Goal: Register for event/course

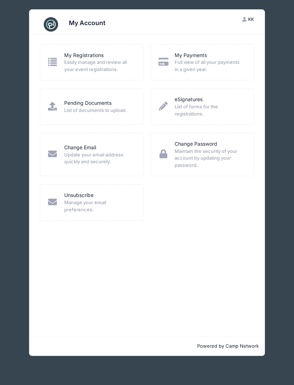
click at [277, 100] on div "My Account KK [PERSON_NAME] My Account Logout My Registrations Easily manage an…" at bounding box center [146, 182] width 283 height 365
click at [130, 184] on div "Unsubscribe Manage your email preferences." at bounding box center [92, 202] width 104 height 36
click at [101, 66] on span "Easily manage and review all your event registrations." at bounding box center [99, 66] width 70 height 14
click at [103, 115] on div "Pending Documents List of documents to upload." at bounding box center [92, 107] width 104 height 36
click at [100, 100] on link "Pending Documents" at bounding box center [87, 103] width 47 height 8
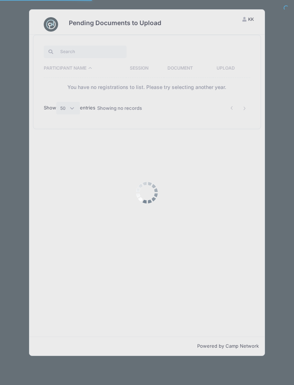
select select "50"
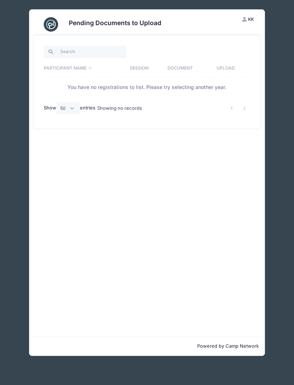
click at [114, 20] on h3 "Pending Documents to Upload" at bounding box center [115, 23] width 92 height 8
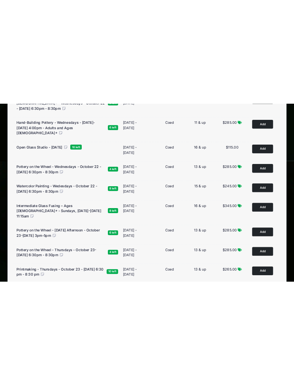
scroll to position [984, 0]
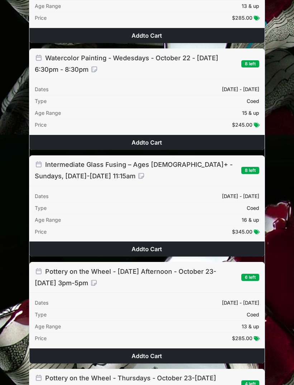
click at [150, 79] on div "Watercolor Painting - Wedesdays - October 22 - November 19, 2025 - 6:30pm - 8:3…" at bounding box center [146, 63] width 235 height 31
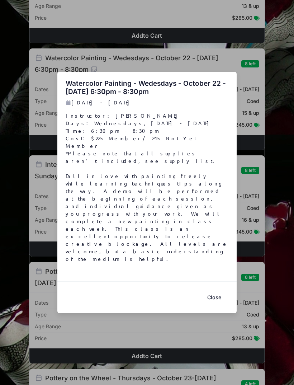
click at [216, 290] on button "Close" at bounding box center [214, 297] width 29 height 15
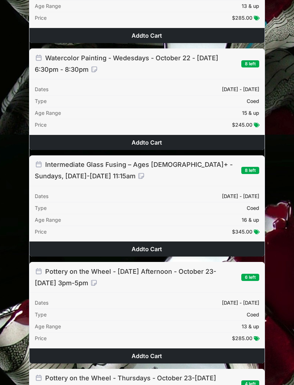
click at [246, 128] on span "$245.00" at bounding box center [242, 125] width 20 height 6
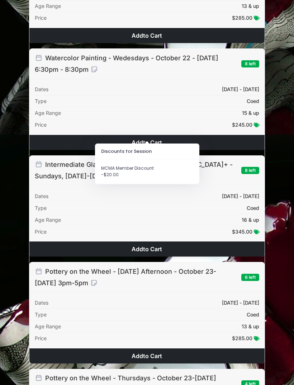
click at [184, 107] on div "Type Coed" at bounding box center [147, 101] width 224 height 12
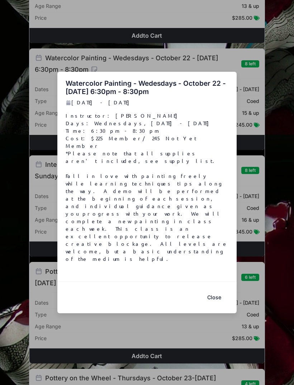
click at [188, 109] on div "Watercolor Painting - Wedesdays - October 22 - November 19, 2025 - 6:30pm - 8:3…" at bounding box center [147, 192] width 294 height 385
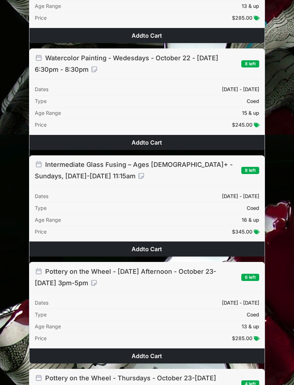
click at [249, 67] on span "8 left" at bounding box center [250, 63] width 18 height 7
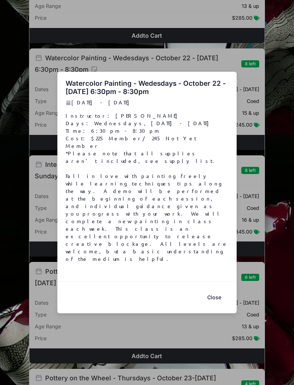
click at [219, 290] on button "Close" at bounding box center [214, 297] width 29 height 15
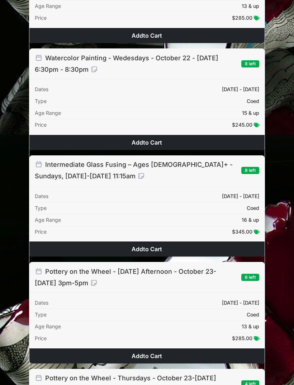
click at [129, 93] on div "Watercolor Painting - Wedesdays - October 22 - November 19, 2025 - 6:30pm - 8:3…" at bounding box center [146, 98] width 235 height 101
click at [149, 146] on span "to Cart" at bounding box center [152, 142] width 19 height 7
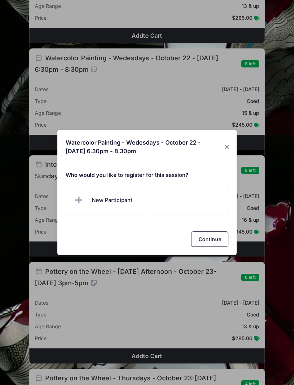
click at [214, 247] on button "Continue" at bounding box center [209, 238] width 37 height 15
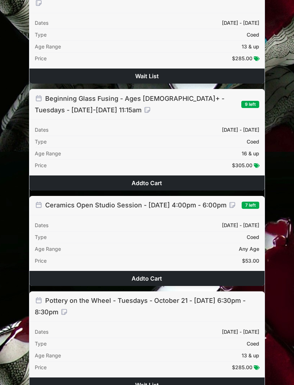
scroll to position [0, 0]
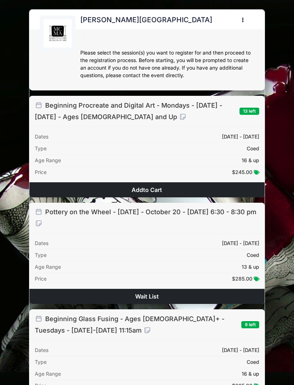
click at [241, 23] on button "button" at bounding box center [244, 20] width 19 height 13
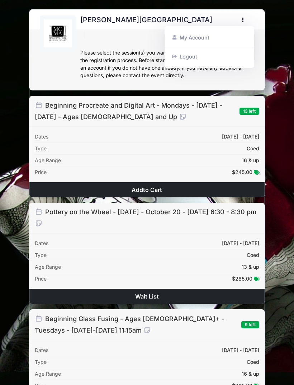
click at [224, 38] on link "My Account" at bounding box center [209, 38] width 83 height 14
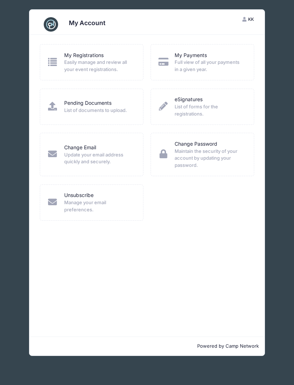
click at [246, 20] on icon "button" at bounding box center [245, 20] width 6 height 0
click at [274, 94] on div "My Account KK Kellie Kremmel My Account Logout My Registrations Easily manage a…" at bounding box center [146, 182] width 283 height 365
click at [105, 64] on span "Easily manage and review all your event registrations." at bounding box center [99, 66] width 70 height 14
click at [76, 58] on link "My Registrations" at bounding box center [83, 56] width 39 height 8
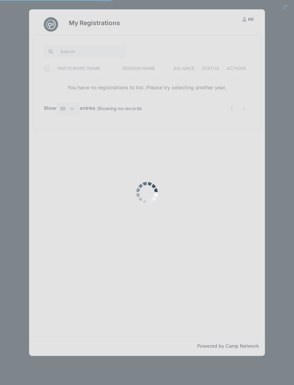
select select "50"
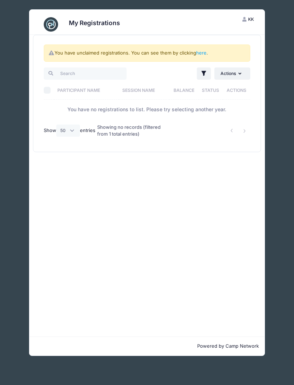
click at [241, 74] on icon "button" at bounding box center [241, 74] width 6 height 0
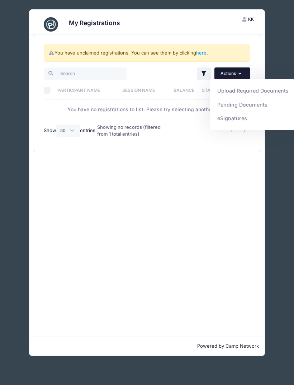
click at [207, 169] on div "You have unclaimed registrations. You can see them by clicking here . Filter Fi…" at bounding box center [146, 185] width 235 height 301
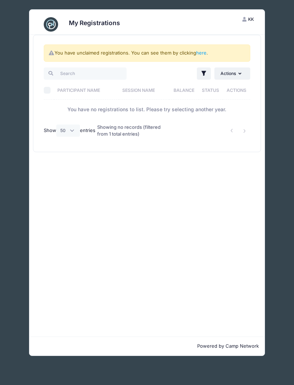
click at [204, 54] on link "here" at bounding box center [201, 53] width 10 height 6
click at [204, 52] on link "here" at bounding box center [201, 53] width 10 height 6
click at [199, 50] on link "here" at bounding box center [201, 53] width 10 height 6
click at [201, 51] on link "here" at bounding box center [201, 53] width 10 height 6
click at [203, 50] on link "here" at bounding box center [201, 53] width 10 height 6
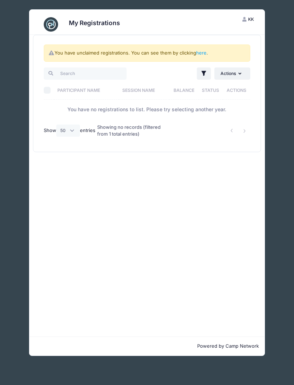
click at [200, 55] on link "here" at bounding box center [201, 53] width 10 height 6
click at [197, 56] on div "You have unclaimed registrations. You can see them by clicking here ." at bounding box center [147, 52] width 206 height 17
click at [203, 53] on link "here" at bounding box center [201, 53] width 10 height 6
click at [205, 53] on link "here" at bounding box center [201, 53] width 10 height 6
click at [202, 52] on link "here" at bounding box center [201, 53] width 10 height 6
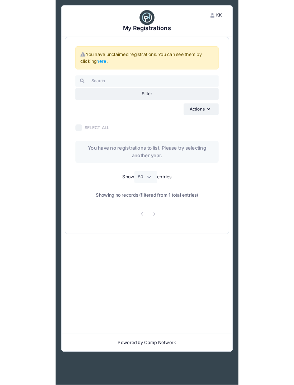
scroll to position [1, 0]
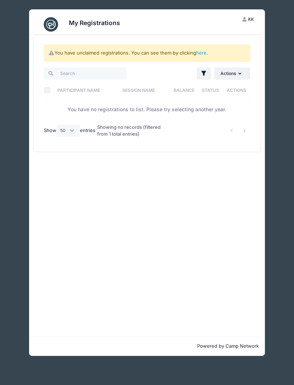
click at [53, 51] on icon at bounding box center [52, 53] width 6 height 5
click at [78, 53] on div "You have unclaimed registrations. You can see them by clicking here ." at bounding box center [147, 52] width 206 height 17
click at [185, 45] on div "You have unclaimed registrations. You can see them by clicking here ." at bounding box center [147, 52] width 206 height 17
click at [179, 50] on div "You have unclaimed registrations. You can see them by clicking here ." at bounding box center [147, 52] width 206 height 17
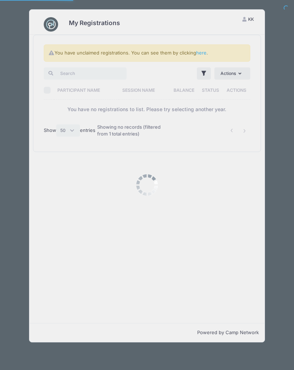
select select "50"
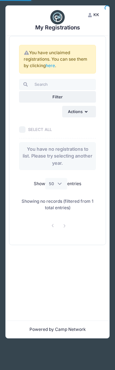
select select "50"
click at [51, 66] on link "here" at bounding box center [50, 65] width 9 height 5
click at [49, 66] on link "here" at bounding box center [50, 65] width 9 height 5
click at [6, 5] on div "My Registrations KK Kellie Kremmel My Account Logout You have unclaimed registr…" at bounding box center [57, 171] width 104 height 343
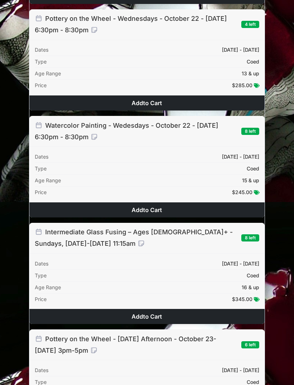
scroll to position [916, 0]
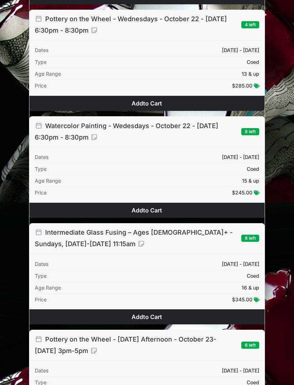
click at [158, 214] on span "to Cart" at bounding box center [152, 210] width 19 height 7
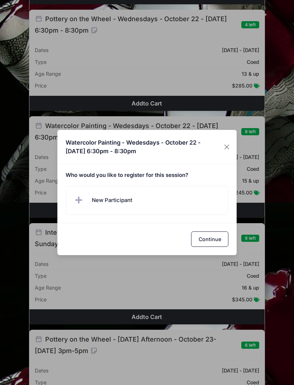
click at [141, 206] on label "New Participant" at bounding box center [147, 200] width 163 height 29
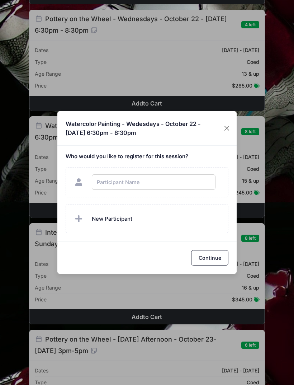
scroll to position [916, 0]
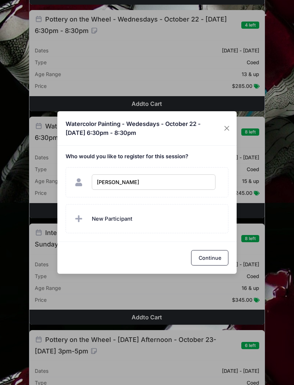
checkbox input "true"
click at [208, 265] on button "Continue" at bounding box center [209, 257] width 37 height 15
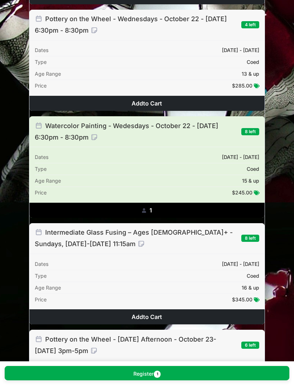
click at [149, 380] on button "Register 1" at bounding box center [147, 373] width 285 height 14
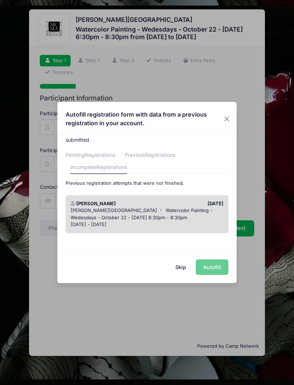
scroll to position [23, 0]
click at [200, 213] on span "Watercolor Painting - Wedesdays - October 22 - [DATE] 6:30pm - 8:30pm" at bounding box center [142, 214] width 142 height 13
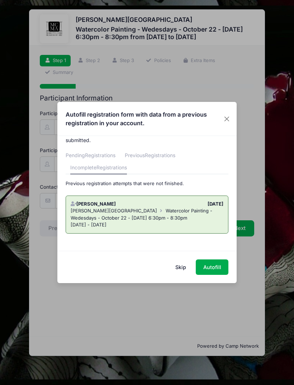
click at [201, 214] on div "Marietta Cobb Museum of Art Watercolor Painting - Wedesdays - October 22 - Nove…" at bounding box center [147, 214] width 153 height 14
click at [216, 266] on button "Autofill" at bounding box center [212, 266] width 33 height 15
type input "[EMAIL_ADDRESS][DOMAIN_NAME]"
type input "44"
type input "816 Mimosa Dr SE"
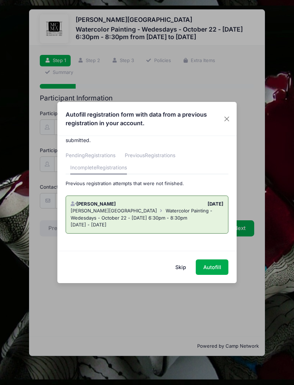
type input "Marietta"
select select "GA"
type input "30060"
type input "9379017780"
type input "Jermaine Johnson"
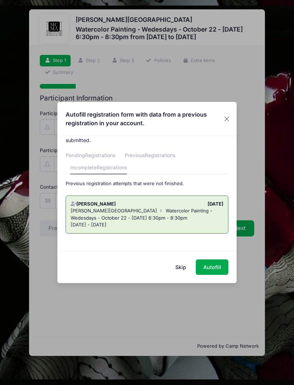
type input "6786409704"
checkbox input "true"
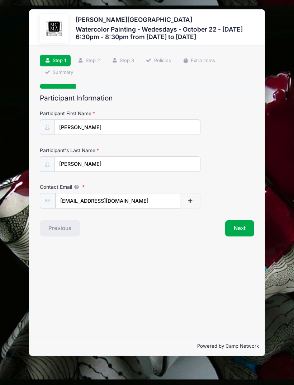
click at [243, 231] on button "Next" at bounding box center [239, 228] width 29 height 16
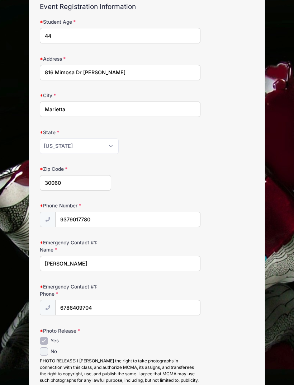
scroll to position [139, 0]
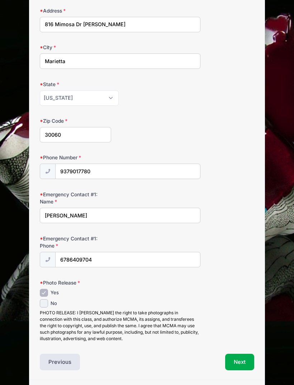
click at [241, 361] on button "Next" at bounding box center [239, 361] width 29 height 16
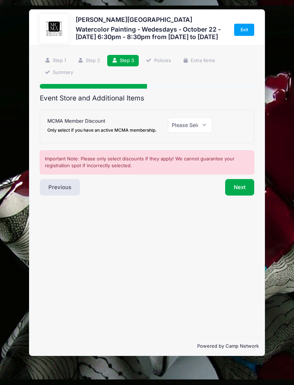
scroll to position [0, 0]
click at [203, 133] on select "Please Select Yes (-$20.00) No" at bounding box center [190, 124] width 45 height 15
select select "0"
click at [241, 190] on button "Next" at bounding box center [239, 187] width 29 height 16
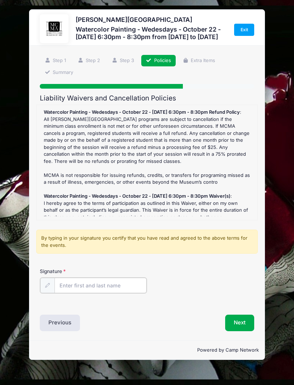
click at [95, 286] on input "Signature" at bounding box center [100, 284] width 92 height 15
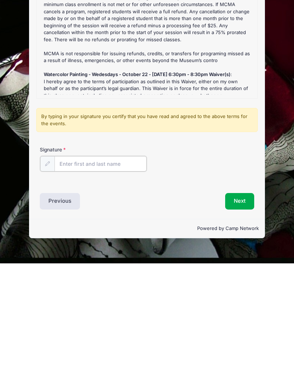
type input "Kellie Kremmel"
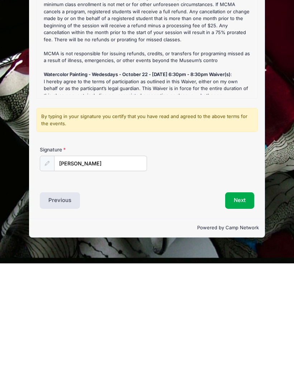
scroll to position [1, 0]
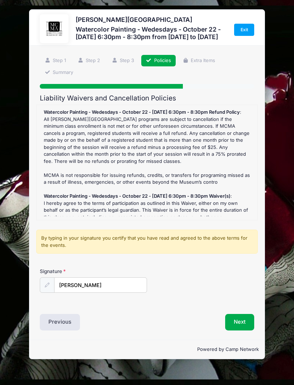
click at [238, 322] on button "Next" at bounding box center [239, 322] width 29 height 16
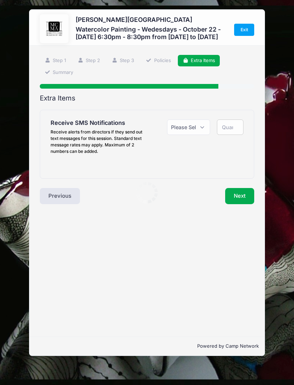
scroll to position [0, 0]
click at [204, 135] on select "Please Select Yes ($0.00) No" at bounding box center [188, 126] width 43 height 15
select select "1"
type input "1"
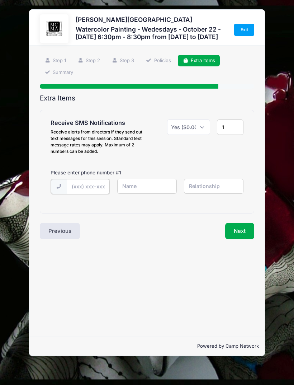
click at [83, 190] on input "text" at bounding box center [88, 186] width 43 height 15
type input "(937) 901-7780"
click at [155, 188] on input "text" at bounding box center [146, 185] width 59 height 15
type input "Kellie Kremmel"
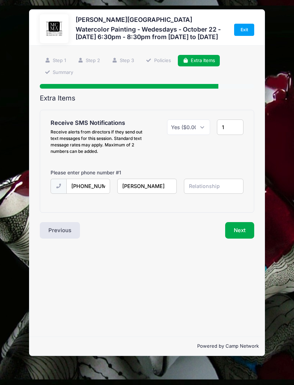
click at [220, 194] on input "text" at bounding box center [213, 185] width 59 height 15
type input "Myself"
click at [244, 231] on button "Next" at bounding box center [239, 230] width 29 height 16
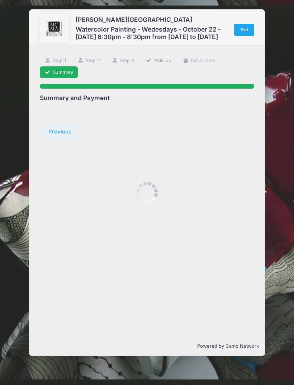
scroll to position [0, 0]
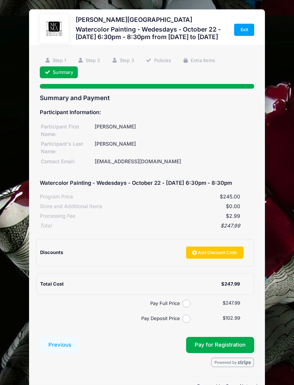
click at [188, 323] on input "Pay Deposit Price" at bounding box center [186, 318] width 8 height 8
radio input "true"
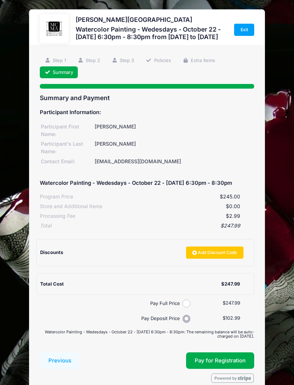
click at [233, 363] on button "Pay for Registration" at bounding box center [220, 360] width 68 height 16
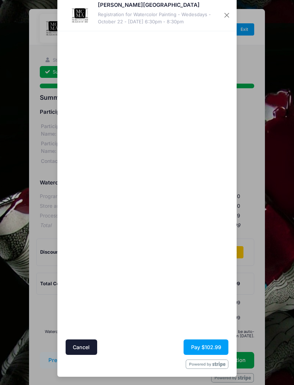
scroll to position [15, 0]
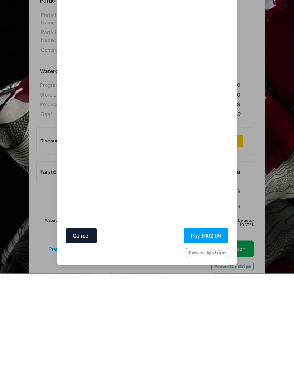
click at [208, 339] on button "Pay $102.99" at bounding box center [206, 346] width 45 height 15
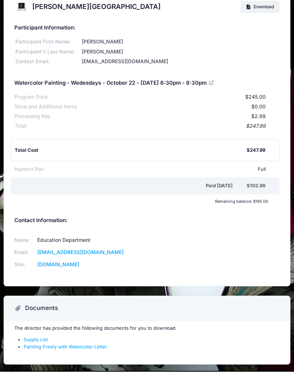
scroll to position [2, 0]
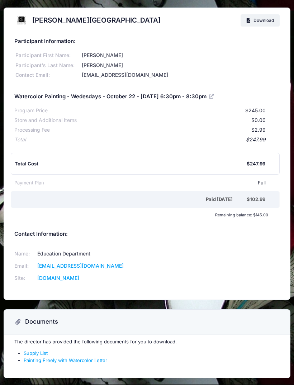
click at [45, 343] on div "The director has provided the following documents for you to download. Supply L…" at bounding box center [147, 355] width 286 height 43
click at [39, 350] on link "Supply List" at bounding box center [36, 353] width 24 height 6
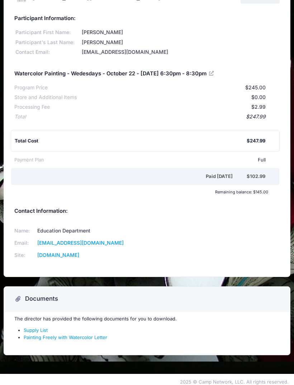
click at [84, 334] on link "Painting Freely with Watercolor Letter" at bounding box center [66, 337] width 84 height 6
